Goal: Transaction & Acquisition: Purchase product/service

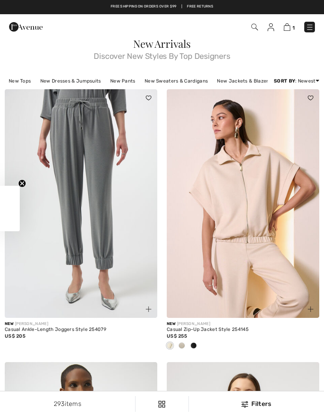
checkbox input "true"
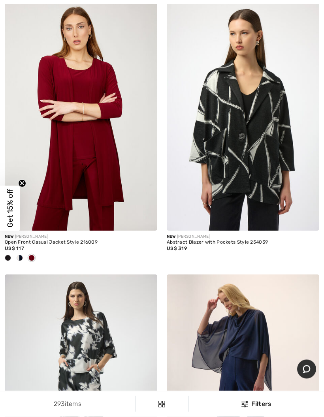
scroll to position [2531, 0]
click at [104, 180] on img at bounding box center [81, 116] width 152 height 229
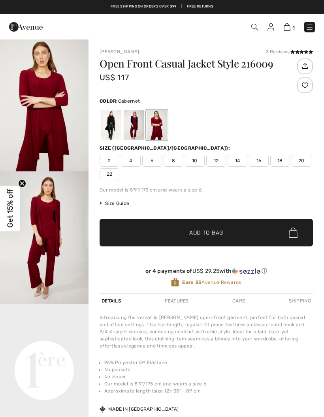
checkbox input "true"
click at [113, 126] on div at bounding box center [111, 125] width 21 height 30
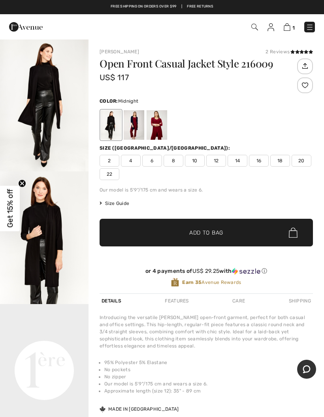
click at [137, 126] on div at bounding box center [134, 125] width 21 height 30
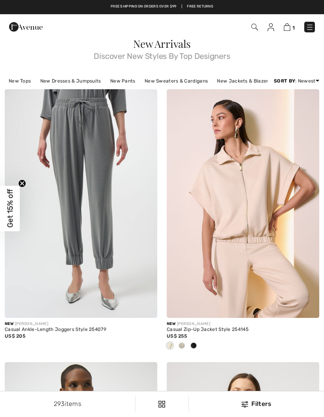
scroll to position [2563, 0]
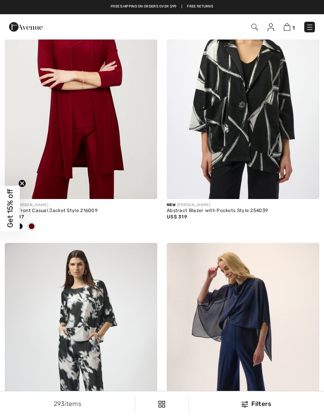
checkbox input "true"
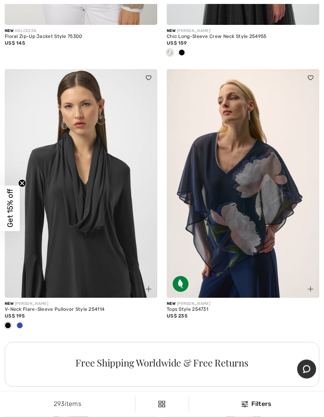
scroll to position [6300, 0]
click at [101, 196] on img at bounding box center [81, 183] width 152 height 229
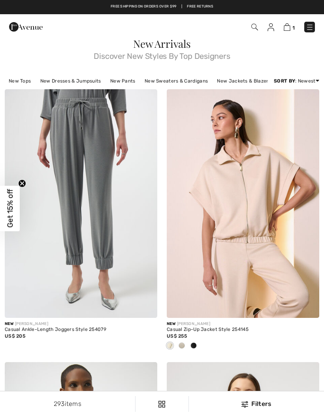
checkbox input "true"
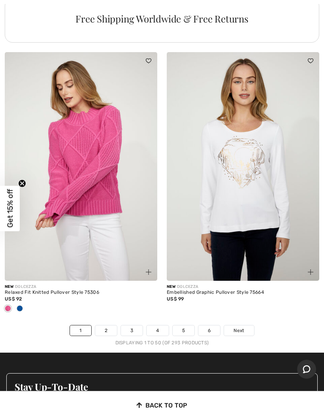
scroll to position [6648, 0]
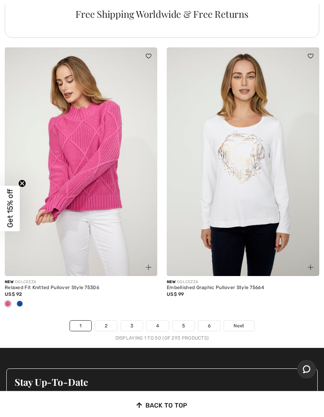
click at [242, 322] on span "Next" at bounding box center [238, 325] width 11 height 7
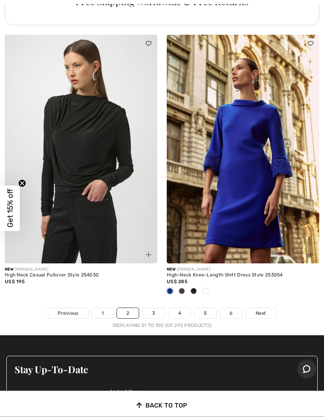
scroll to position [6635, 0]
click at [266, 308] on link "Next" at bounding box center [261, 313] width 30 height 10
click at [158, 308] on link "3" at bounding box center [154, 313] width 22 height 10
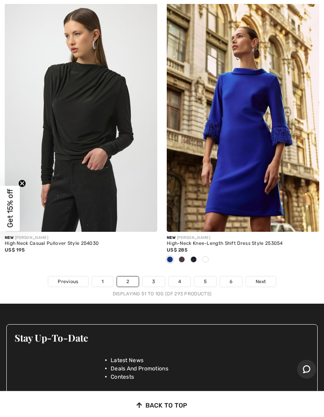
click at [158, 276] on link "3" at bounding box center [154, 281] width 22 height 10
click at [160, 276] on link "3" at bounding box center [154, 281] width 22 height 10
click at [162, 276] on link "3" at bounding box center [154, 281] width 22 height 10
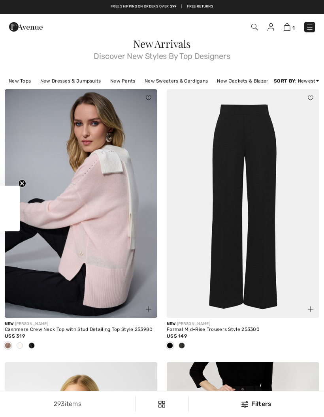
checkbox input "true"
click at [122, 227] on img at bounding box center [81, 203] width 152 height 229
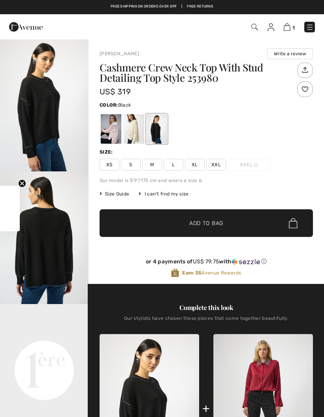
checkbox input "true"
click at [137, 132] on div at bounding box center [134, 129] width 21 height 30
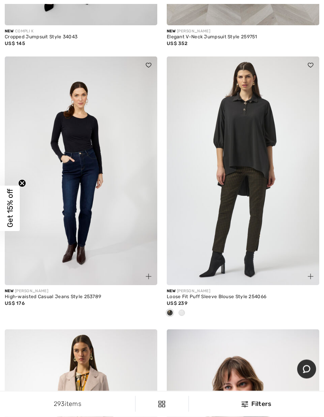
scroll to position [1111, 0]
click at [255, 146] on img at bounding box center [243, 170] width 152 height 229
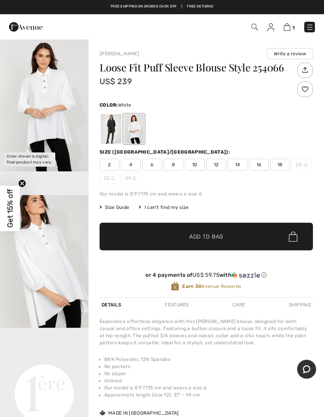
click at [220, 167] on span "12" at bounding box center [216, 165] width 20 height 12
click at [248, 237] on span "✔ Added to Bag Add to Bag" at bounding box center [205, 237] width 213 height 28
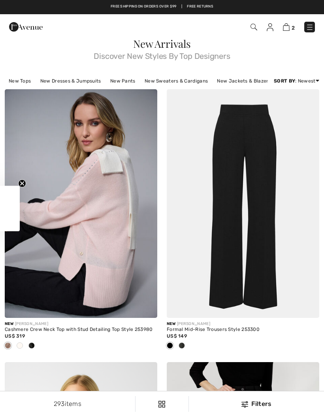
checkbox input "true"
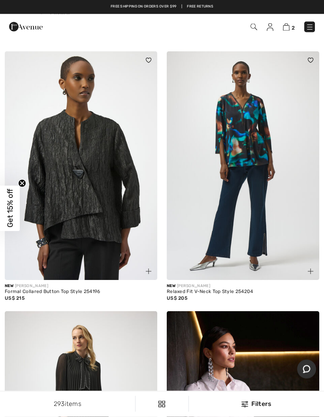
scroll to position [3665, 0]
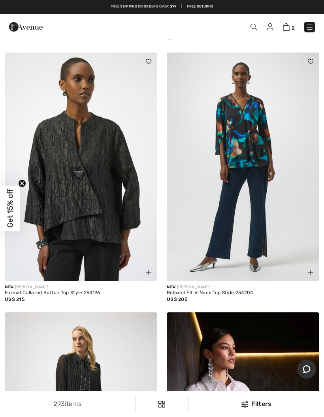
click at [270, 145] on img at bounding box center [243, 167] width 152 height 229
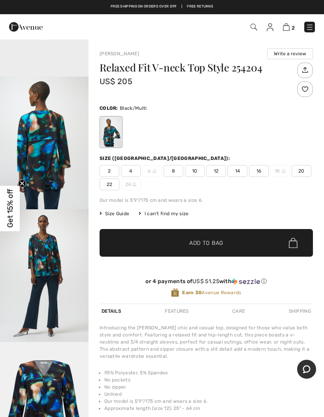
click at [223, 172] on span "12" at bounding box center [216, 171] width 20 height 12
click at [238, 248] on span "✔ Added to Bag Add to Bag" at bounding box center [205, 243] width 213 height 28
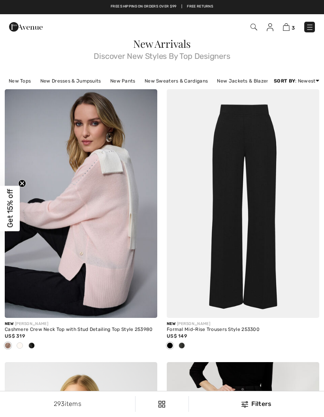
checkbox input "true"
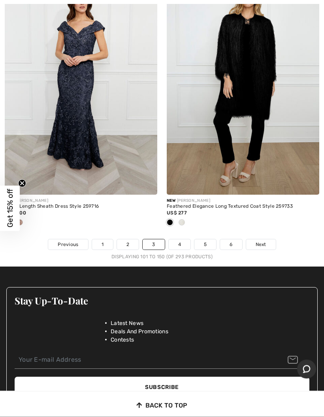
scroll to position [6782, 0]
click at [266, 239] on link "Next" at bounding box center [261, 244] width 30 height 10
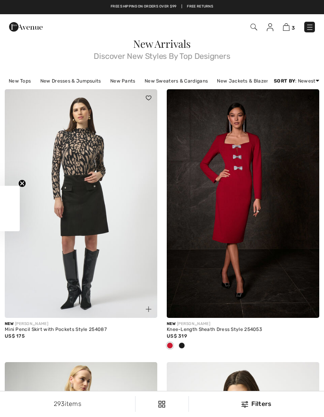
checkbox input "true"
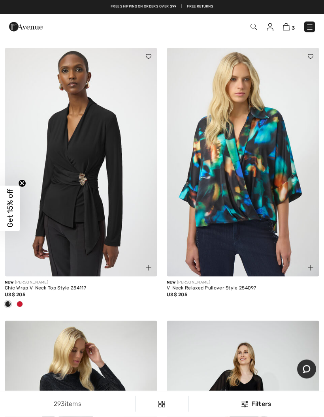
scroll to position [5697, 0]
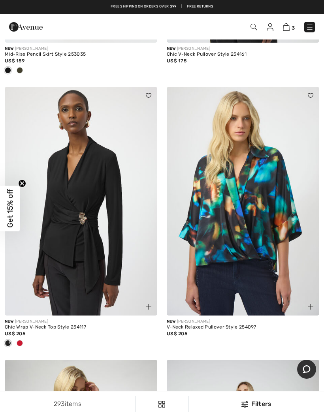
click at [251, 210] on img at bounding box center [243, 201] width 152 height 229
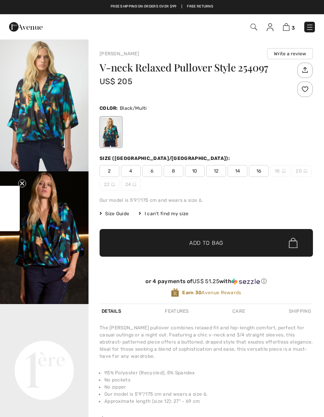
checkbox input "true"
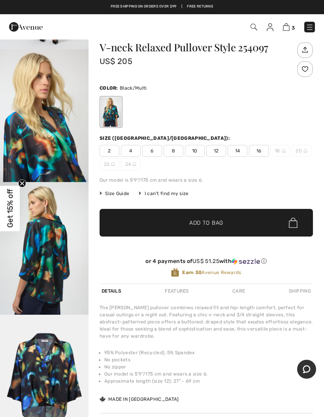
scroll to position [23, 0]
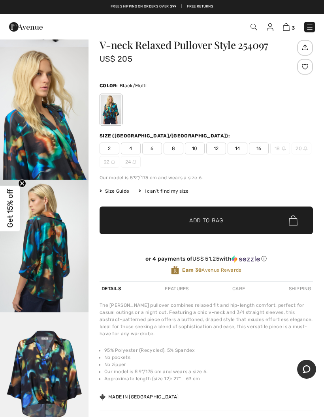
click at [221, 148] on span "12" at bounding box center [216, 149] width 20 height 12
click at [246, 225] on span "✔ Added to Bag Add to Bag" at bounding box center [205, 220] width 213 height 28
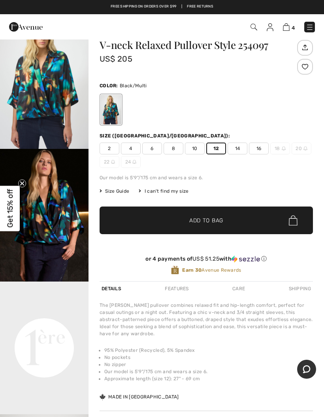
scroll to position [0, 0]
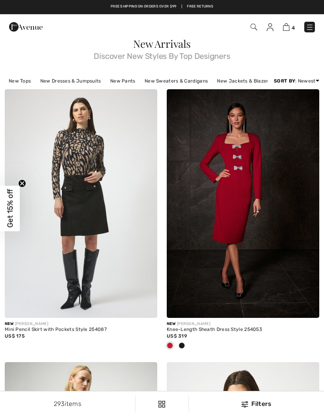
scroll to position [5697, 0]
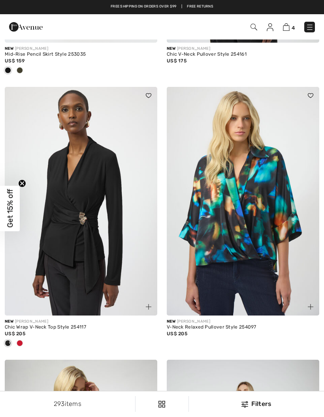
checkbox input "true"
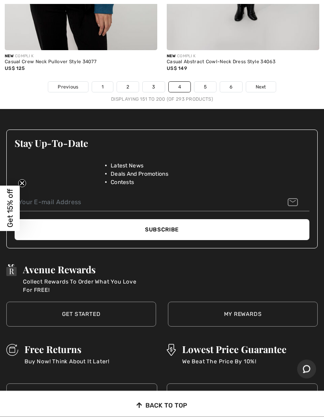
scroll to position [6822, 0]
click at [208, 82] on link "5" at bounding box center [205, 87] width 22 height 10
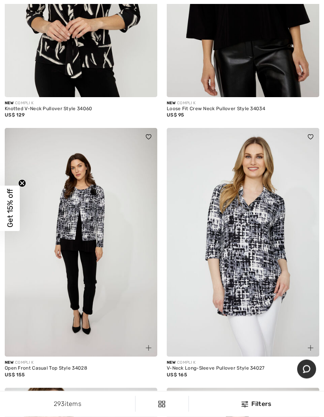
scroll to position [753, 0]
click at [255, 222] on img at bounding box center [243, 242] width 152 height 229
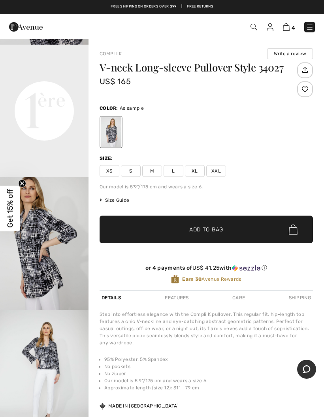
scroll to position [287, 0]
click at [180, 171] on span "L" at bounding box center [173, 171] width 20 height 12
click at [244, 232] on span "✔ Added to Bag Add to Bag" at bounding box center [205, 230] width 213 height 28
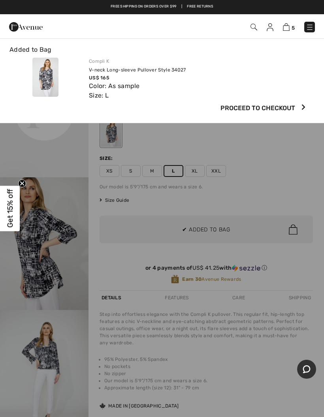
scroll to position [0, 0]
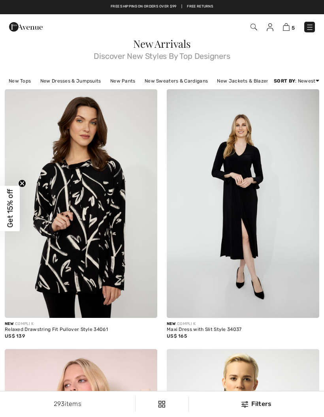
checkbox input "true"
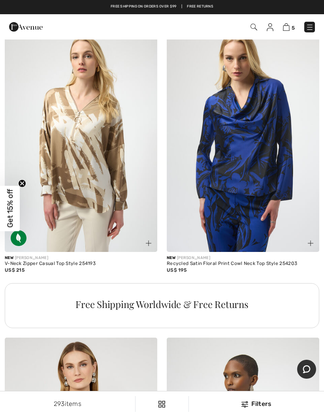
scroll to position [3002, 0]
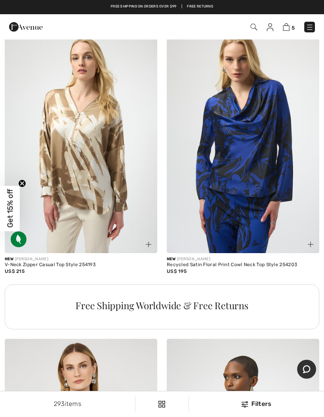
click at [111, 124] on img at bounding box center [81, 138] width 152 height 229
click at [93, 130] on img at bounding box center [81, 138] width 152 height 229
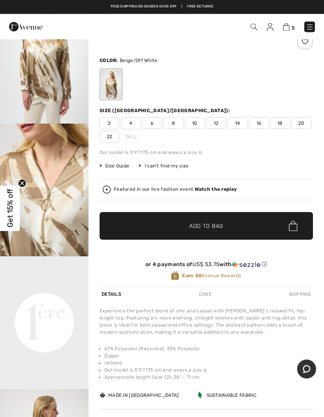
scroll to position [44, 0]
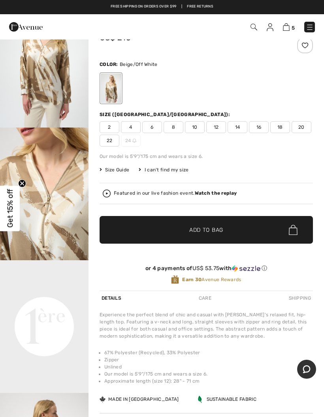
click at [240, 127] on span "14" at bounding box center [237, 127] width 20 height 12
click at [249, 234] on span "✔ Added to Bag Add to Bag" at bounding box center [205, 230] width 213 height 28
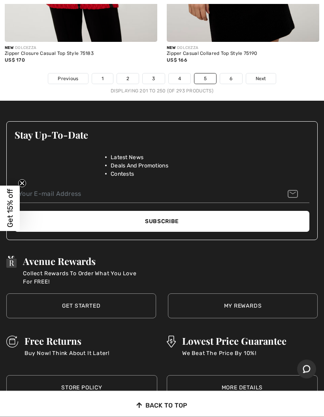
scroll to position [6753, 0]
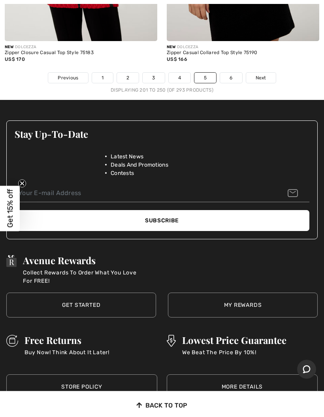
click at [236, 73] on link "6" at bounding box center [231, 78] width 22 height 10
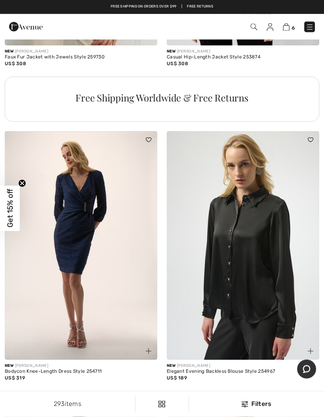
scroll to position [4834, 0]
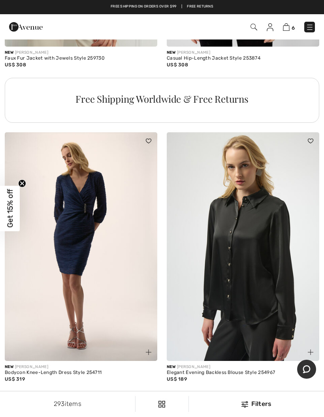
click at [293, 26] on span "6" at bounding box center [292, 28] width 3 height 6
click at [289, 28] on img at bounding box center [286, 27] width 7 height 8
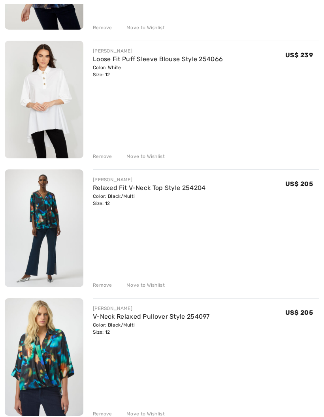
scroll to position [206, 0]
click at [108, 286] on div "Remove" at bounding box center [102, 284] width 19 height 7
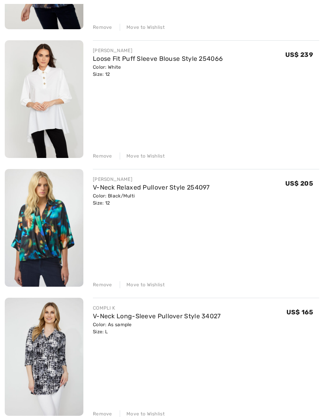
click at [109, 412] on div "Remove" at bounding box center [102, 413] width 19 height 7
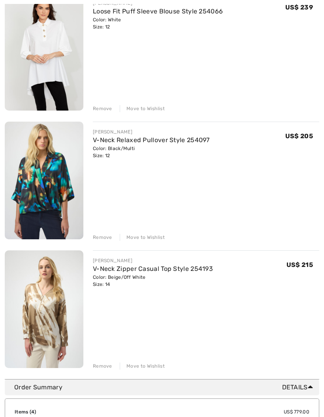
scroll to position [253, 0]
click at [107, 366] on div "Remove" at bounding box center [102, 365] width 19 height 7
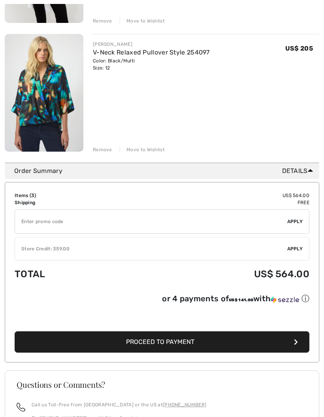
scroll to position [372, 0]
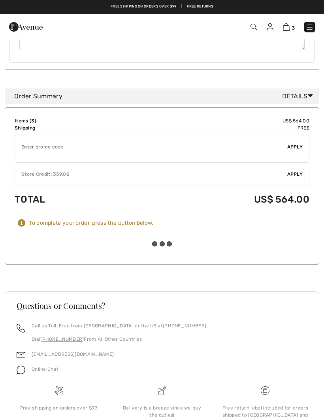
scroll to position [483, 0]
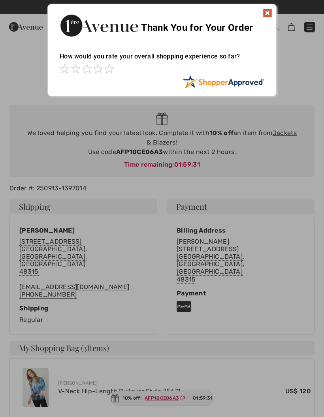
click at [269, 13] on img at bounding box center [267, 12] width 9 height 9
